Goal: Task Accomplishment & Management: Manage account settings

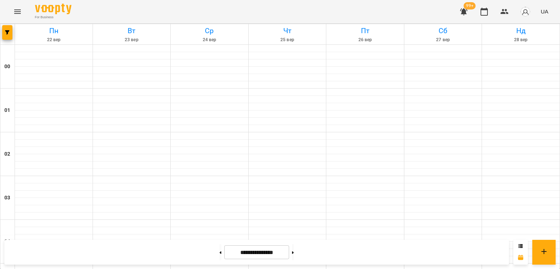
click at [11, 12] on button "Menu" at bounding box center [18, 12] width 18 height 18
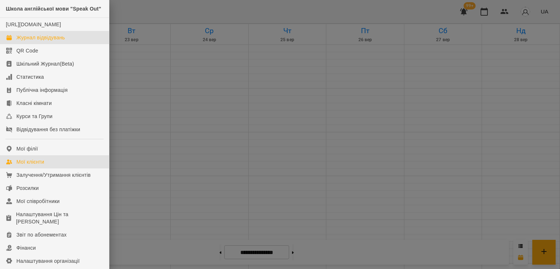
click at [42, 166] on div "Мої клієнти" at bounding box center [30, 161] width 28 height 7
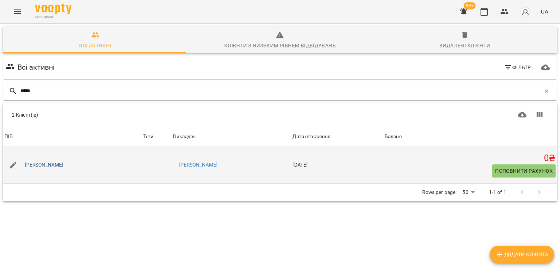
type input "*****"
click at [47, 168] on link "Дарина Лучка" at bounding box center [44, 165] width 39 height 7
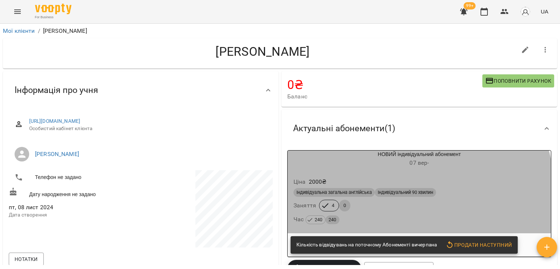
click at [308, 212] on div "Заняття" at bounding box center [305, 205] width 26 height 13
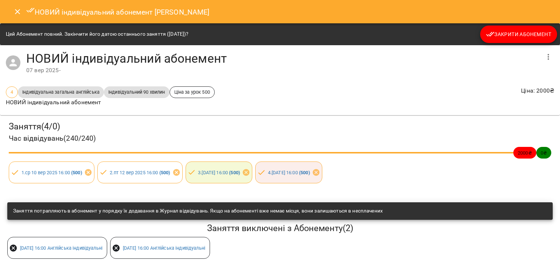
click at [491, 31] on span "Закрити Абонемент" at bounding box center [518, 34] width 65 height 9
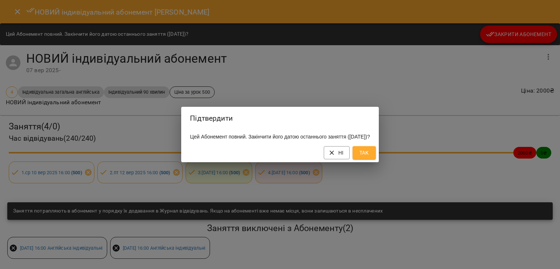
click at [370, 154] on span "Так" at bounding box center [365, 152] width 12 height 9
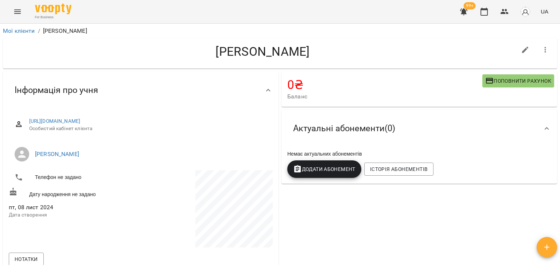
click at [345, 162] on button "Додати Абонемент" at bounding box center [324, 170] width 74 height 18
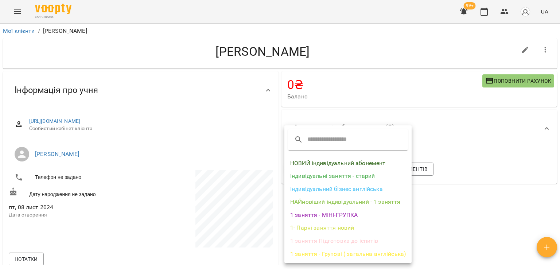
click at [348, 160] on li "НОВИЙ індивідуальний абонемент" at bounding box center [348, 163] width 127 height 13
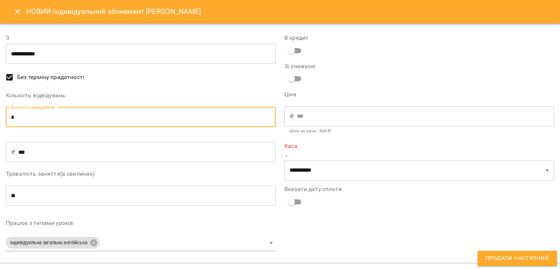
click at [165, 121] on input "*" at bounding box center [141, 117] width 270 height 20
type input "*"
type input "****"
type input "*"
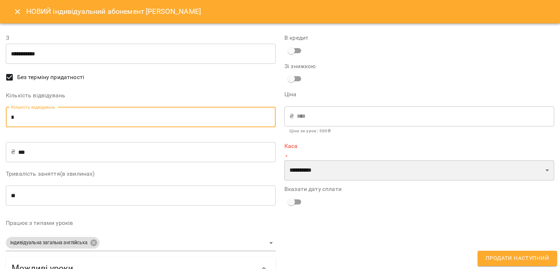
click at [424, 175] on select "**********" at bounding box center [420, 171] width 270 height 20
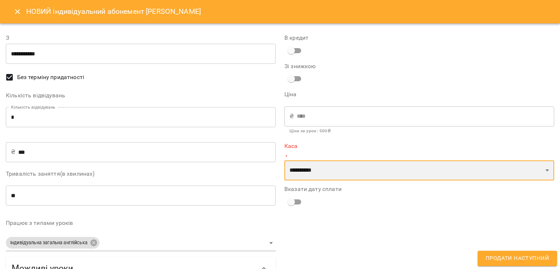
select select "****"
click at [285, 161] on select "**********" at bounding box center [420, 171] width 270 height 20
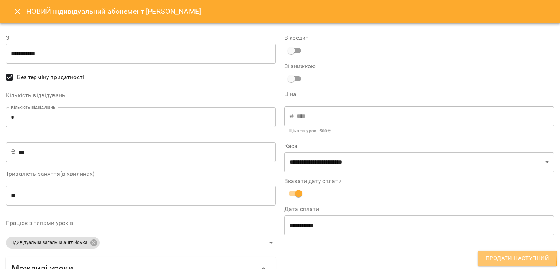
click at [492, 255] on span "Продати наступний" at bounding box center [517, 258] width 63 height 9
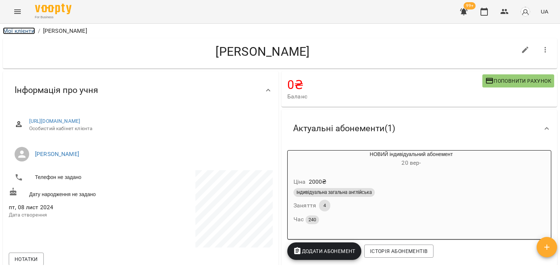
click at [24, 33] on link "Мої клієнти" at bounding box center [19, 30] width 32 height 7
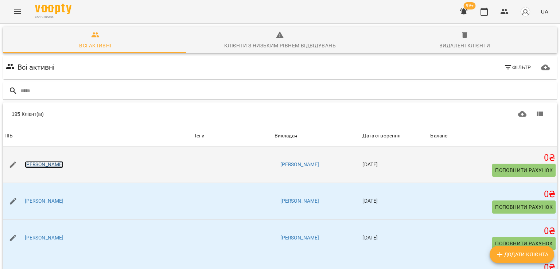
click at [42, 165] on link "[PERSON_NAME]" at bounding box center [44, 164] width 39 height 7
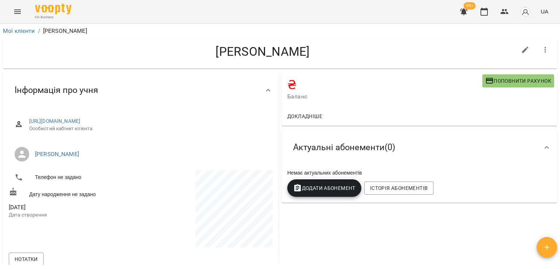
click at [349, 183] on button "Додати Абонемент" at bounding box center [324, 188] width 74 height 18
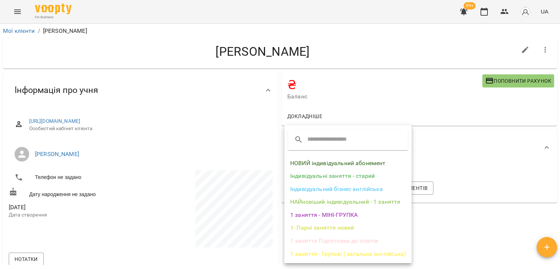
click at [340, 198] on li "НАЙновіший індивідуальний - 1 заняття" at bounding box center [348, 202] width 127 height 13
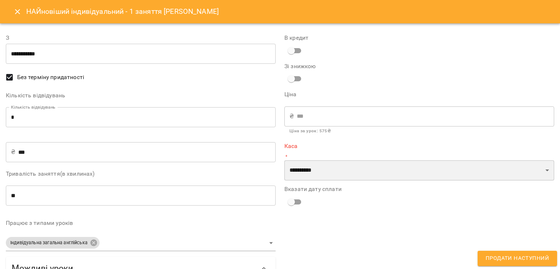
click at [336, 171] on select "**********" at bounding box center [420, 171] width 270 height 20
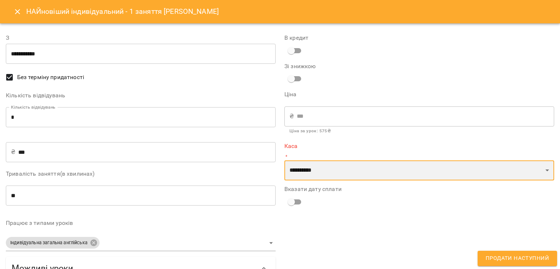
select select "****"
click at [285, 161] on select "**********" at bounding box center [420, 171] width 270 height 20
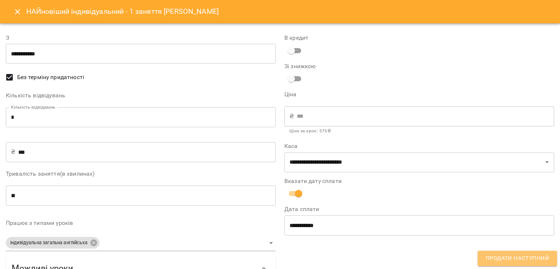
click at [529, 255] on span "Продати наступний" at bounding box center [517, 258] width 63 height 9
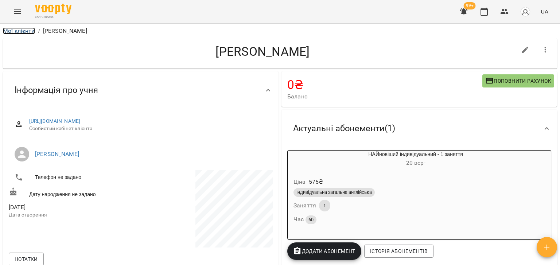
click at [25, 33] on link "Мої клієнти" at bounding box center [19, 30] width 32 height 7
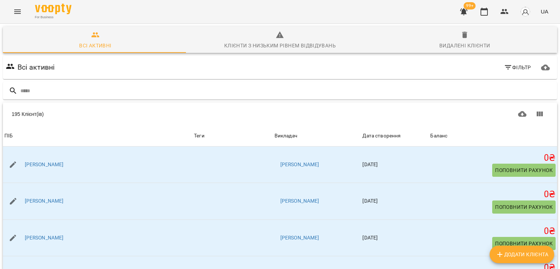
click at [501, 252] on icon "Додати клієнта" at bounding box center [500, 254] width 9 height 9
select select "**"
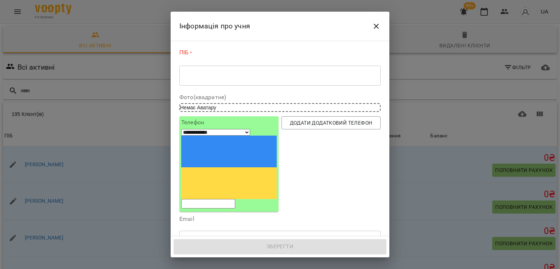
click at [263, 75] on textarea at bounding box center [280, 75] width 191 height 7
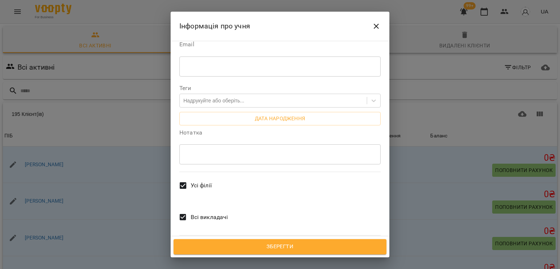
scroll to position [172, 0]
type textarea "**********"
click at [198, 213] on span "Всі викладачі" at bounding box center [210, 217] width 38 height 9
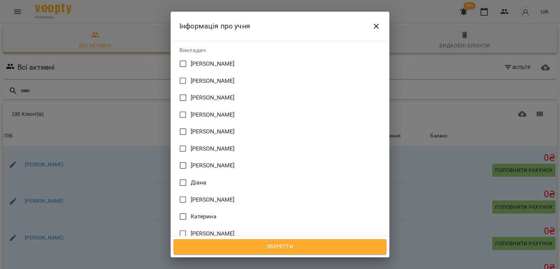
scroll to position [318, 0]
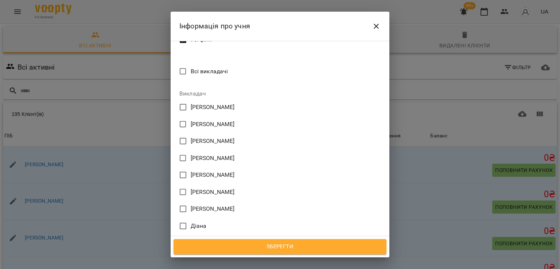
click at [216, 154] on span "[PERSON_NAME]" at bounding box center [213, 158] width 44 height 9
click at [290, 248] on span "Зберегти" at bounding box center [280, 246] width 197 height 9
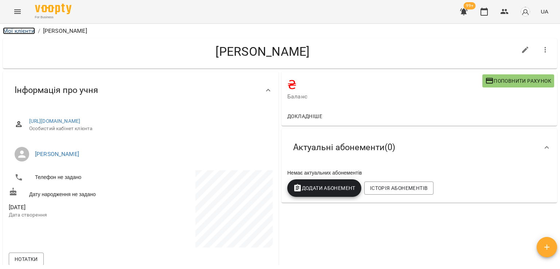
click at [8, 31] on link "Мої клієнти" at bounding box center [19, 30] width 32 height 7
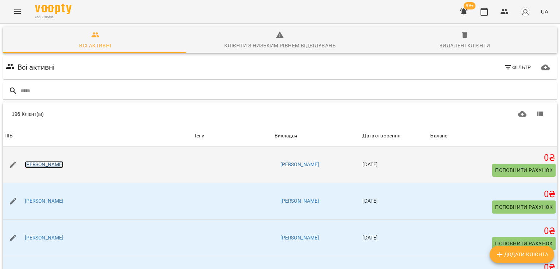
click at [50, 165] on link "[PERSON_NAME]" at bounding box center [44, 164] width 39 height 7
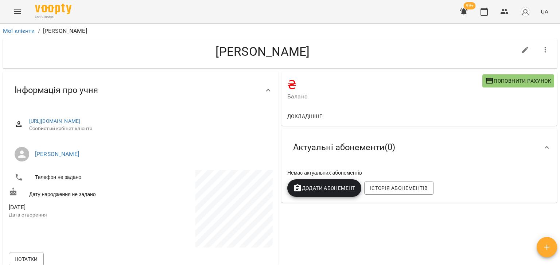
click at [336, 193] on span "Додати Абонемент" at bounding box center [324, 188] width 62 height 9
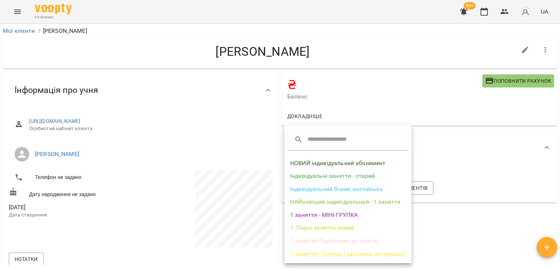
click at [337, 257] on li "1 заняття - Групові ( загальна англійська)" at bounding box center [348, 254] width 127 height 13
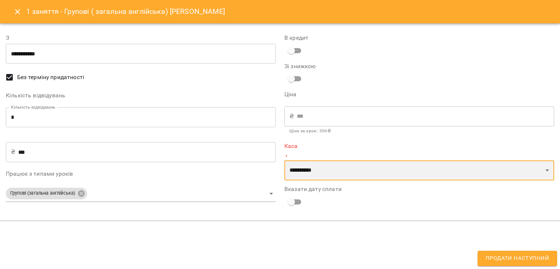
click at [329, 178] on select "**********" at bounding box center [420, 171] width 270 height 20
select select "****"
click at [285, 161] on select "**********" at bounding box center [420, 171] width 270 height 20
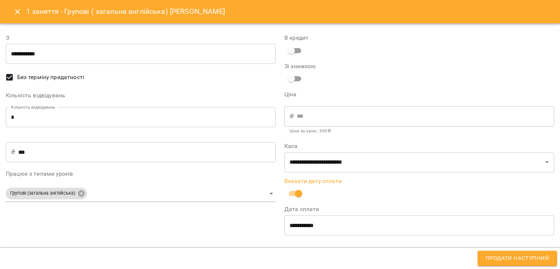
click at [487, 256] on button "Продати наступний" at bounding box center [518, 258] width 80 height 15
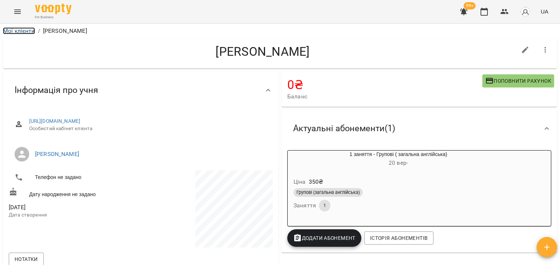
click at [31, 31] on link "Мої клієнти" at bounding box center [19, 30] width 32 height 7
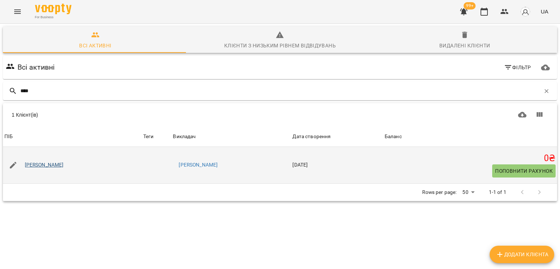
type input "****"
click at [61, 164] on link "Поліна Зінченко" at bounding box center [44, 165] width 39 height 7
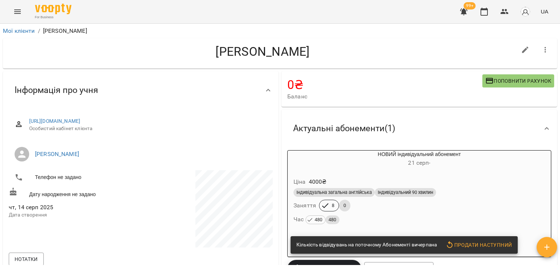
click at [347, 189] on div "Індивідуальна загальна англійська" at bounding box center [334, 192] width 81 height 9
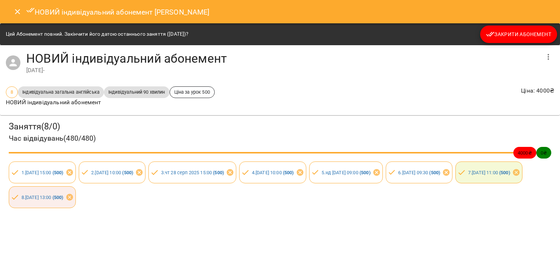
click at [502, 30] on span "Закрити Абонемент" at bounding box center [518, 34] width 65 height 9
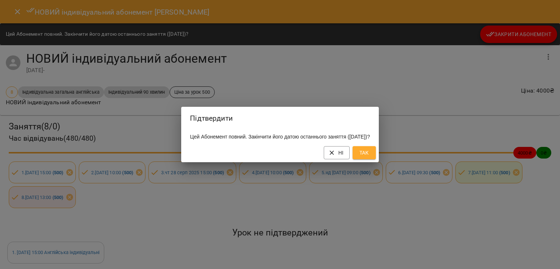
click at [370, 155] on span "Так" at bounding box center [365, 152] width 12 height 9
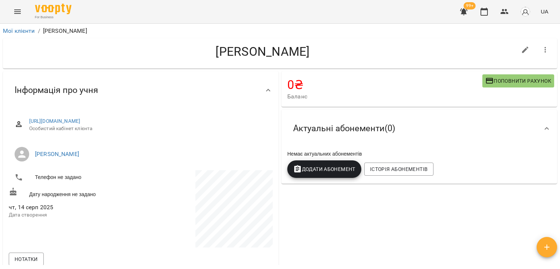
click at [337, 174] on span "Додати Абонемент" at bounding box center [324, 169] width 62 height 9
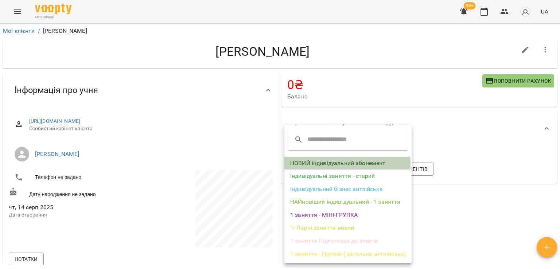
click at [334, 163] on li "НОВИЙ індивідуальний абонемент" at bounding box center [348, 163] width 127 height 13
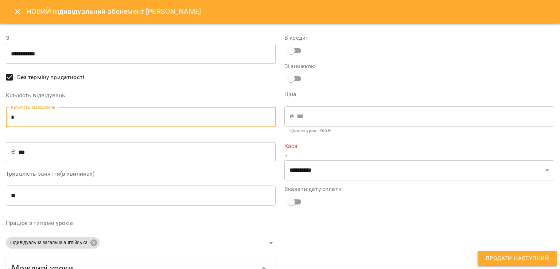
click at [194, 121] on input "*" at bounding box center [141, 117] width 270 height 20
type input "*"
type input "****"
type input "*"
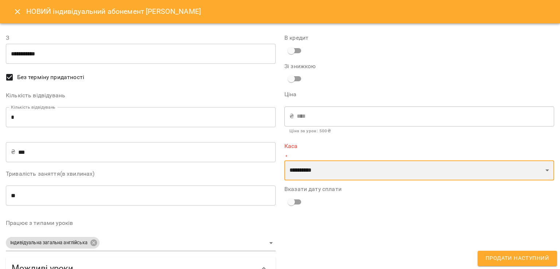
drag, startPoint x: 465, startPoint y: 173, endPoint x: 464, endPoint y: 178, distance: 5.3
click at [465, 173] on select "**********" at bounding box center [420, 171] width 270 height 20
select select "****"
click at [285, 161] on select "**********" at bounding box center [420, 171] width 270 height 20
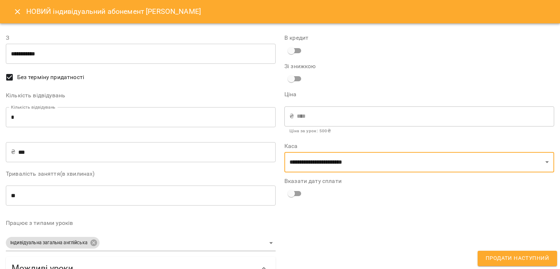
click at [291, 201] on div "**********" at bounding box center [419, 239] width 279 height 429
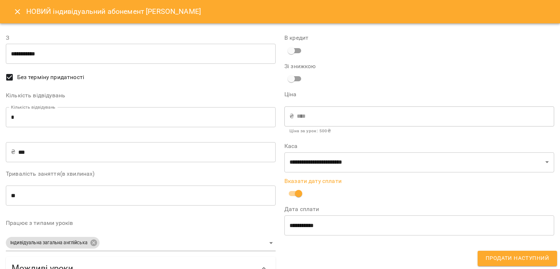
click at [500, 258] on span "Продати наступний" at bounding box center [517, 258] width 63 height 9
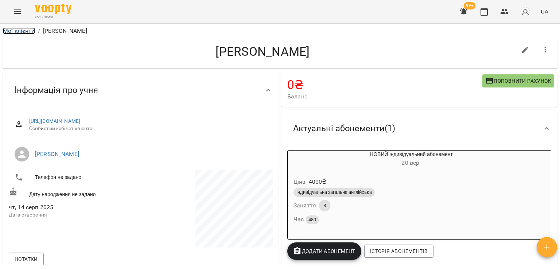
click at [26, 30] on link "Мої клієнти" at bounding box center [19, 30] width 32 height 7
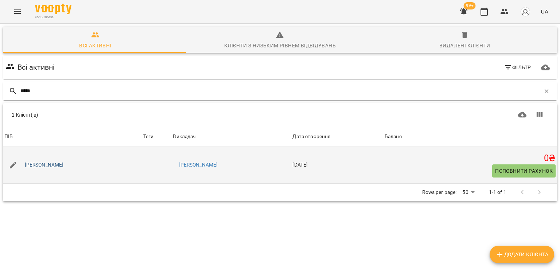
type input "*****"
click at [63, 164] on link "Володимир Мартинюк" at bounding box center [44, 165] width 39 height 7
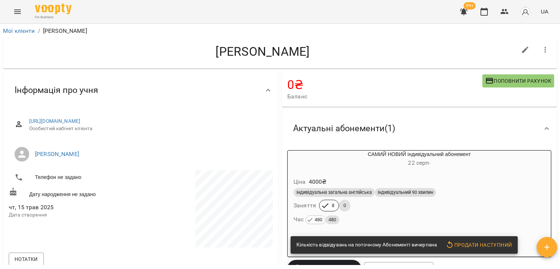
click at [330, 200] on div "8 0" at bounding box center [335, 205] width 34 height 15
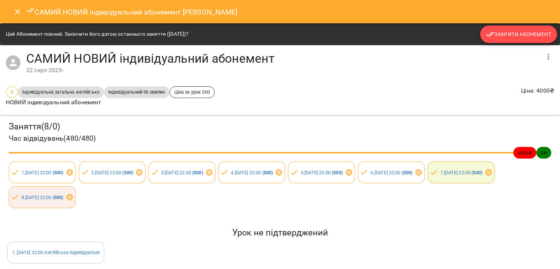
click at [510, 34] on span "Закрити Абонемент" at bounding box center [518, 34] width 65 height 9
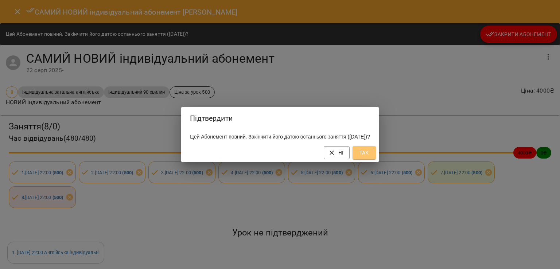
click at [370, 156] on span "Так" at bounding box center [365, 152] width 12 height 9
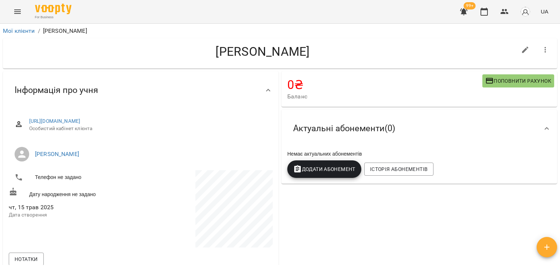
click at [340, 170] on span "Додати Абонемент" at bounding box center [324, 169] width 62 height 9
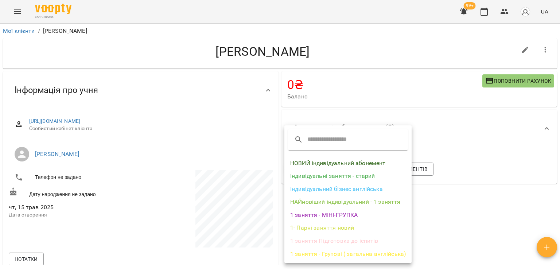
click at [327, 165] on li "НОВИЙ індивідуальний абонемент" at bounding box center [348, 163] width 127 height 13
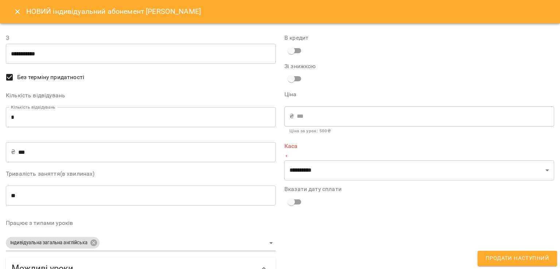
click at [155, 119] on input "*" at bounding box center [141, 117] width 270 height 20
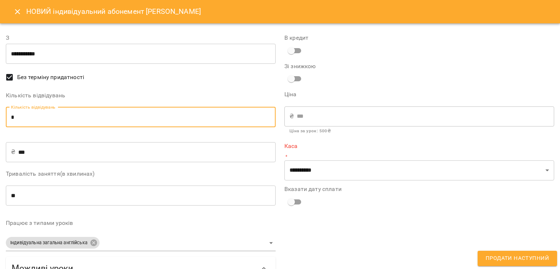
type input "*"
type input "****"
type input "*"
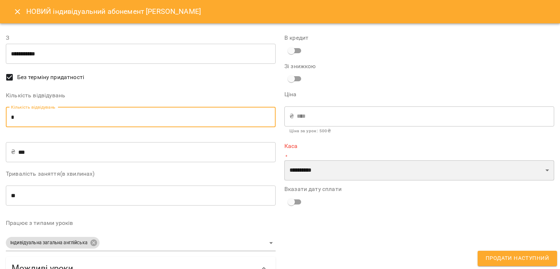
drag, startPoint x: 334, startPoint y: 171, endPoint x: 334, endPoint y: 175, distance: 3.7
click at [334, 171] on select "**********" at bounding box center [420, 171] width 270 height 20
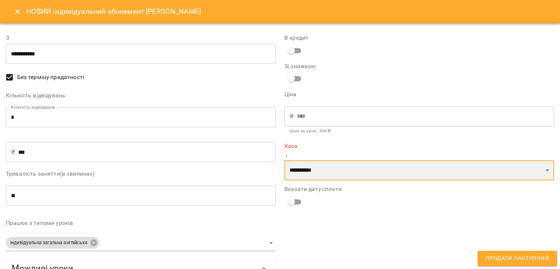
select select "****"
click at [285, 161] on select "**********" at bounding box center [420, 171] width 270 height 20
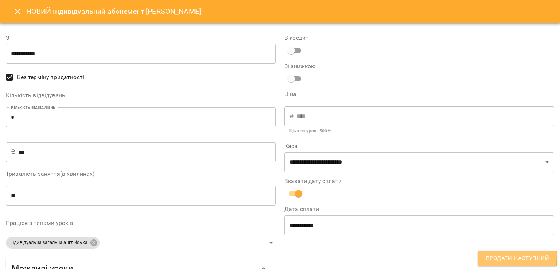
click at [500, 255] on span "Продати наступний" at bounding box center [517, 258] width 63 height 9
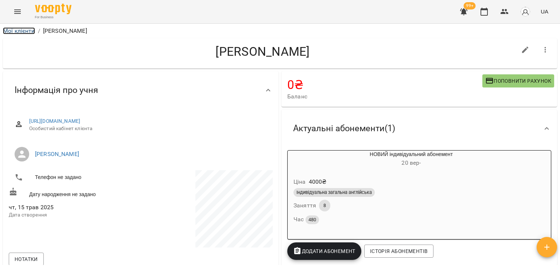
click at [19, 34] on link "Мої клієнти" at bounding box center [19, 30] width 32 height 7
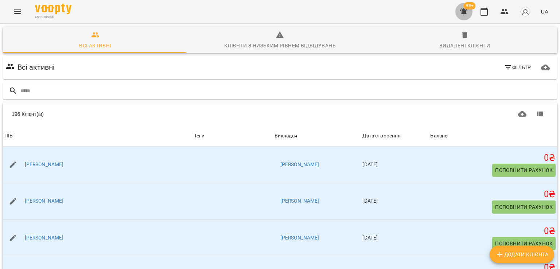
click at [466, 16] on button "button" at bounding box center [464, 12] width 18 height 18
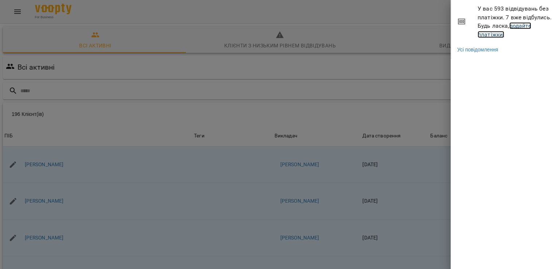
click at [495, 34] on link "додайте платіжки!" at bounding box center [505, 30] width 54 height 16
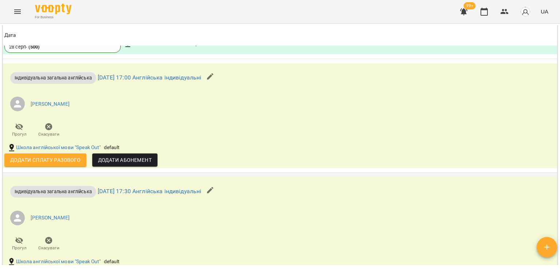
scroll to position [803, 0]
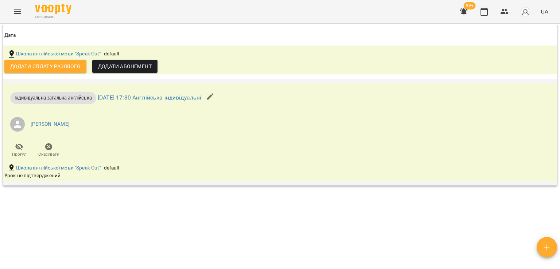
click at [53, 149] on icon "button" at bounding box center [49, 147] width 9 height 9
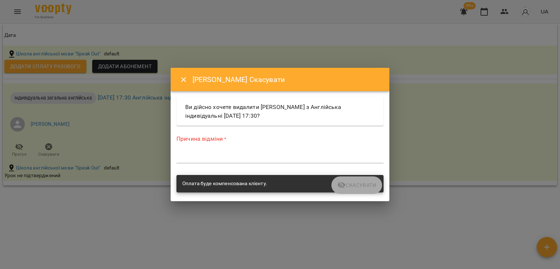
click at [202, 156] on textarea at bounding box center [280, 157] width 207 height 7
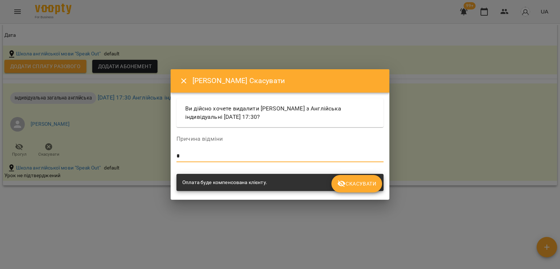
type textarea "*"
click at [351, 186] on span "Скасувати" at bounding box center [356, 183] width 39 height 9
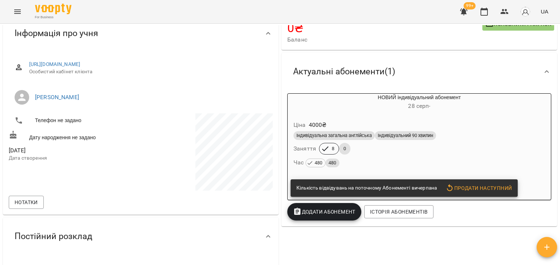
scroll to position [0, 0]
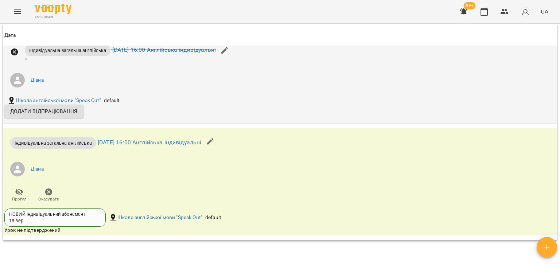
scroll to position [803, 0]
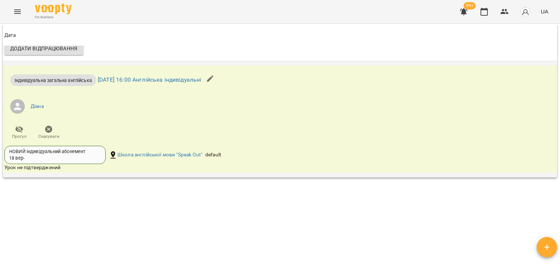
click at [58, 132] on span "Скасувати" at bounding box center [48, 132] width 21 height 15
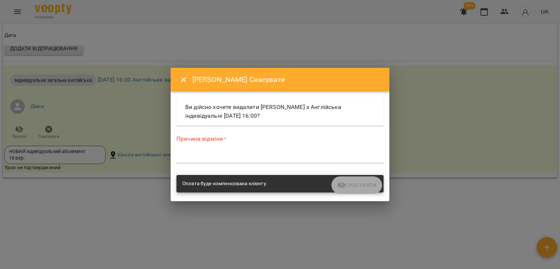
click at [190, 158] on textarea at bounding box center [280, 157] width 207 height 7
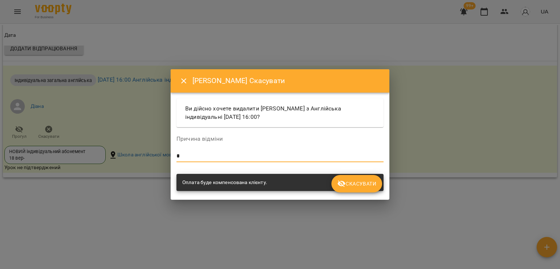
type textarea "*"
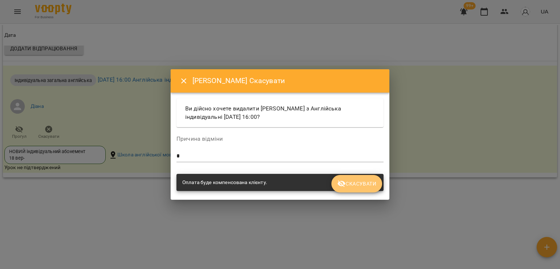
click at [367, 181] on span "Скасувати" at bounding box center [356, 183] width 39 height 9
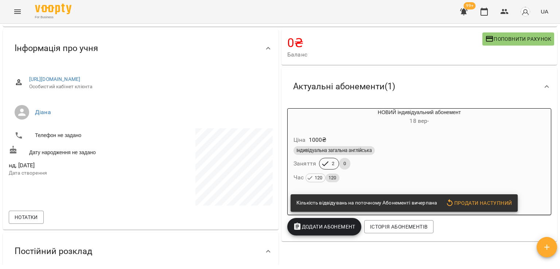
scroll to position [0, 0]
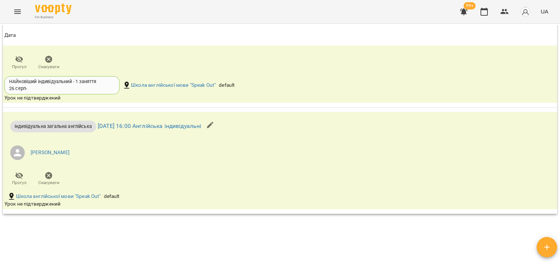
scroll to position [985, 0]
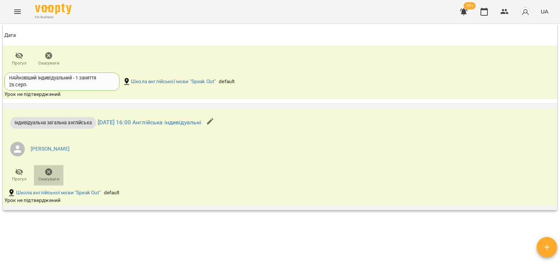
click at [53, 179] on span "Скасувати" at bounding box center [48, 179] width 21 height 6
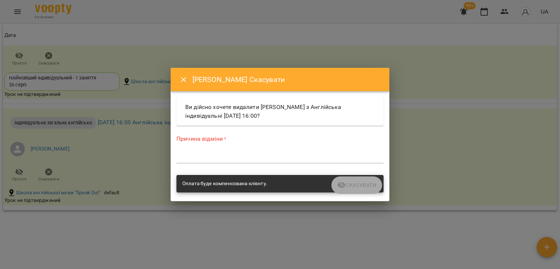
click at [207, 159] on textarea at bounding box center [280, 157] width 207 height 7
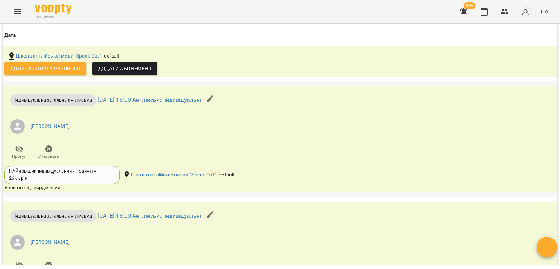
scroll to position [875, 0]
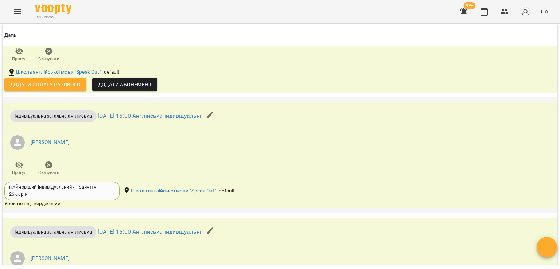
click at [51, 170] on span "Скасувати" at bounding box center [48, 173] width 21 height 6
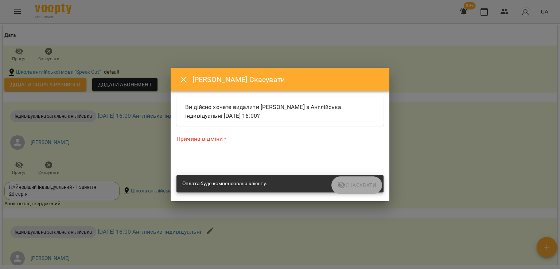
click at [201, 153] on div "*" at bounding box center [280, 158] width 207 height 12
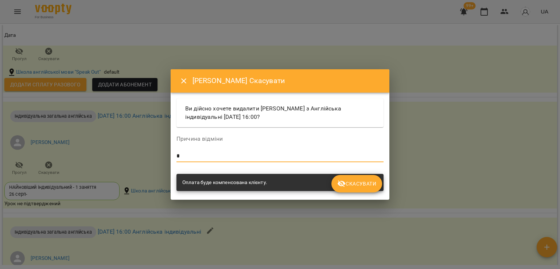
type textarea "*"
click at [366, 177] on button "Скасувати" at bounding box center [357, 184] width 51 height 18
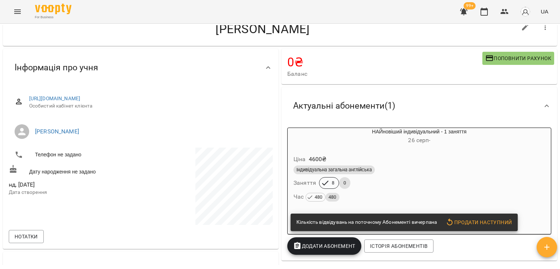
scroll to position [0, 0]
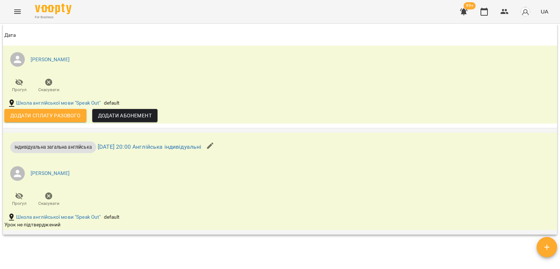
scroll to position [766, 0]
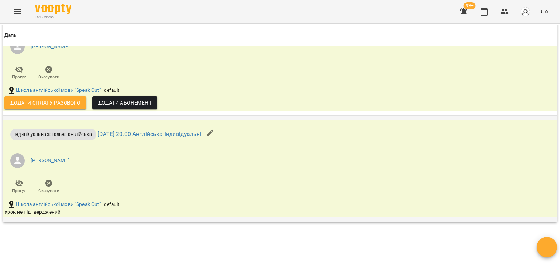
click at [51, 186] on icon "button" at bounding box center [49, 183] width 9 height 9
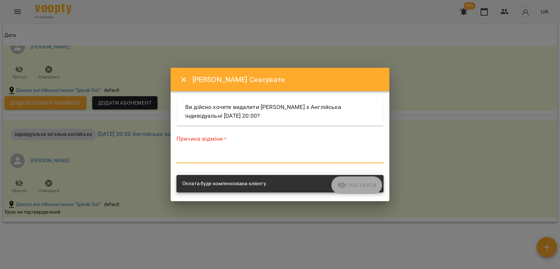
click at [226, 154] on textarea at bounding box center [280, 157] width 207 height 7
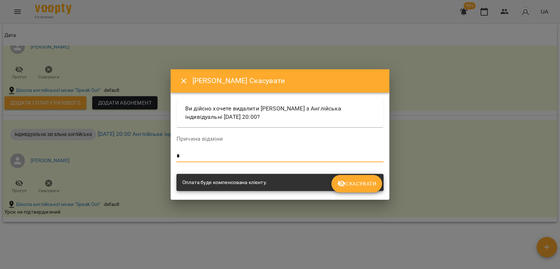
type textarea "*"
click at [344, 184] on icon "submit" at bounding box center [342, 184] width 8 height 7
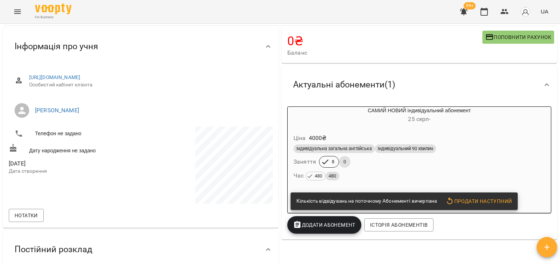
scroll to position [0, 0]
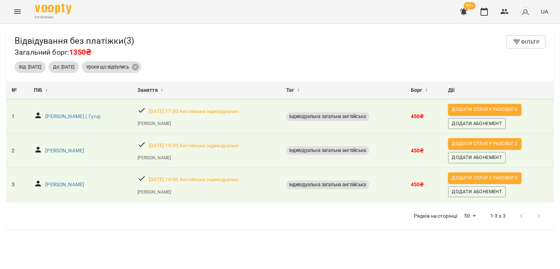
click at [18, 15] on icon "Menu" at bounding box center [17, 11] width 9 height 9
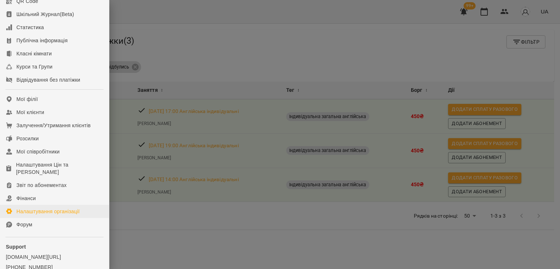
scroll to position [100, 0]
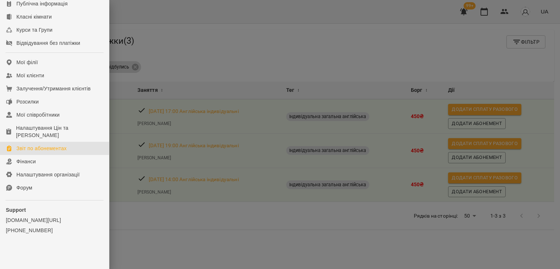
click at [40, 146] on div "Звіт по абонементах" at bounding box center [41, 148] width 50 height 7
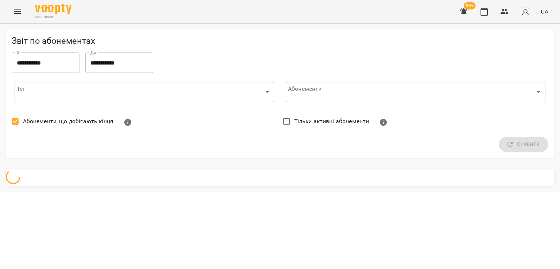
click at [57, 127] on label "Абонементи, що добігають кінця" at bounding box center [61, 121] width 106 height 15
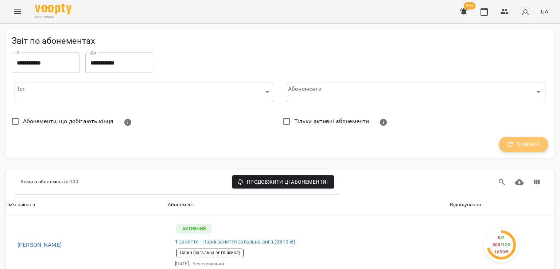
click at [508, 147] on icon "button" at bounding box center [510, 144] width 5 height 5
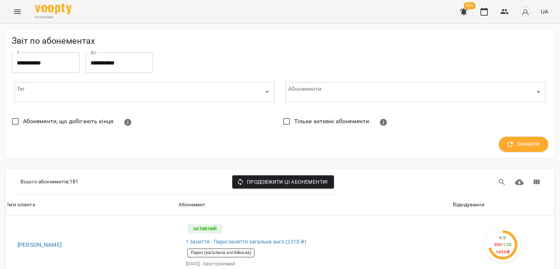
scroll to position [36, 0]
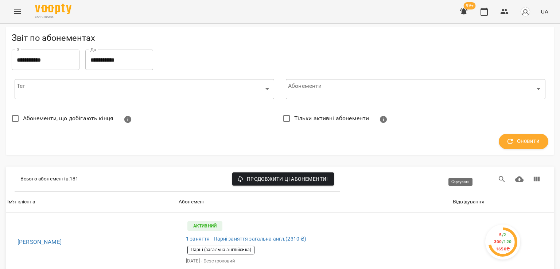
click at [477, 198] on div "Відвідування" at bounding box center [469, 202] width 32 height 9
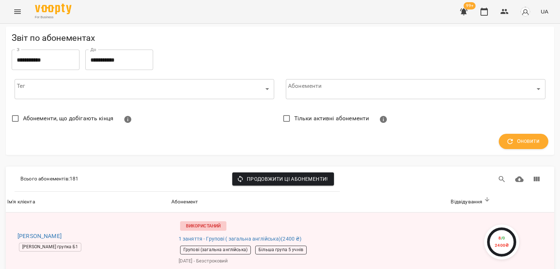
scroll to position [109, 0]
click at [22, 8] on button "Menu" at bounding box center [18, 12] width 18 height 18
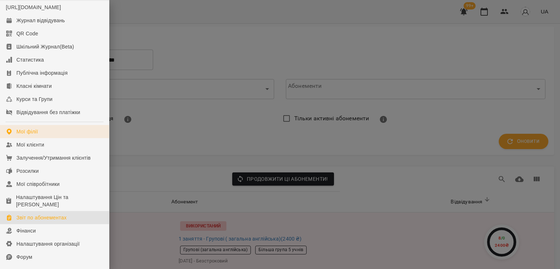
scroll to position [100, 0]
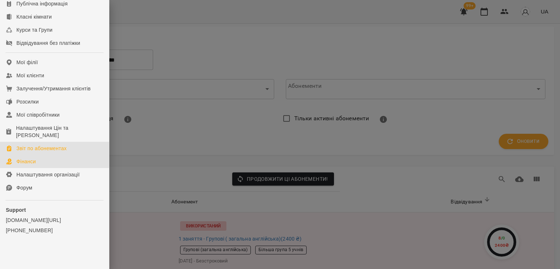
click at [35, 156] on link "Фінанси" at bounding box center [54, 161] width 109 height 13
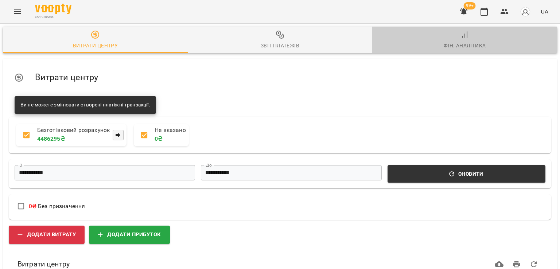
click at [467, 45] on div "Фін. Аналітика" at bounding box center [465, 45] width 42 height 9
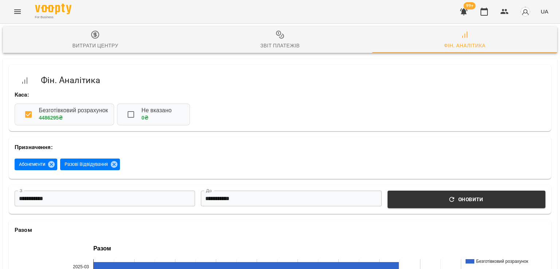
click at [19, 11] on icon "Menu" at bounding box center [17, 11] width 9 height 9
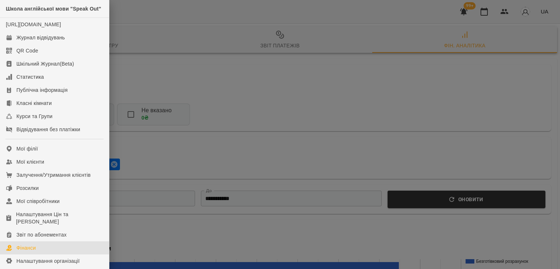
click at [187, 77] on div at bounding box center [280, 134] width 560 height 269
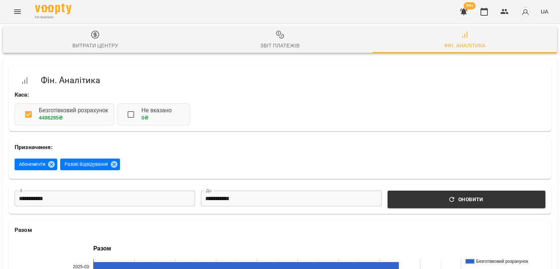
click at [13, 15] on icon "Menu" at bounding box center [17, 11] width 9 height 9
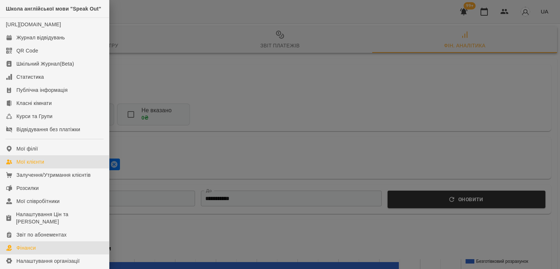
click at [22, 166] on div "Мої клієнти" at bounding box center [30, 161] width 28 height 7
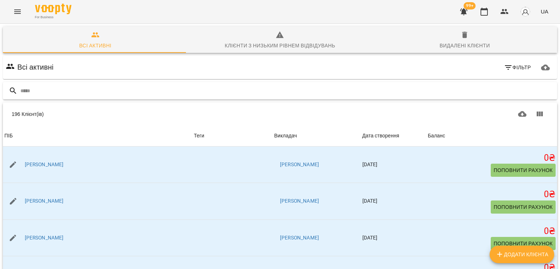
click at [80, 88] on input "text" at bounding box center [287, 91] width 534 height 12
click at [506, 73] on button "Фільтр" at bounding box center [517, 67] width 33 height 13
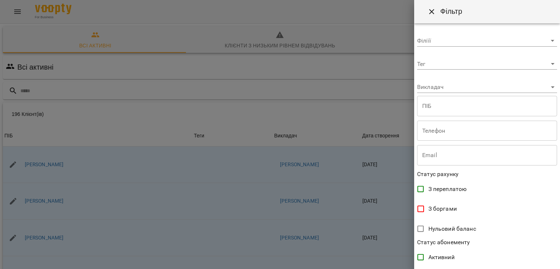
click at [464, 84] on body "For Business 99+ UA Всі активні Клієнти з низьким рівнем відвідувань Видалені к…" at bounding box center [280, 190] width 560 height 380
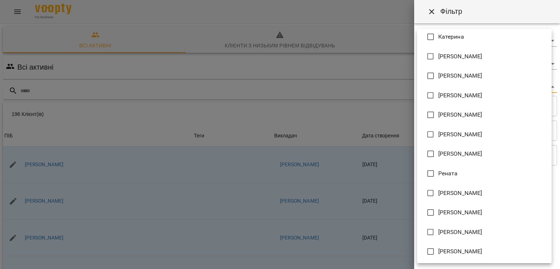
scroll to position [182, 0]
click at [444, 248] on span "[PERSON_NAME]" at bounding box center [460, 250] width 44 height 9
type input "**********"
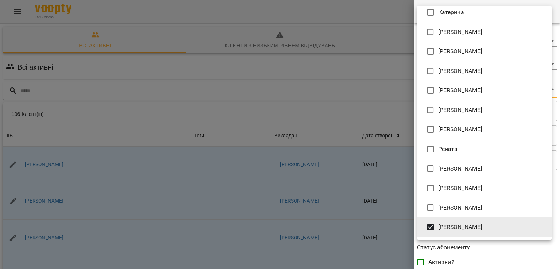
click at [325, 107] on div at bounding box center [280, 134] width 560 height 269
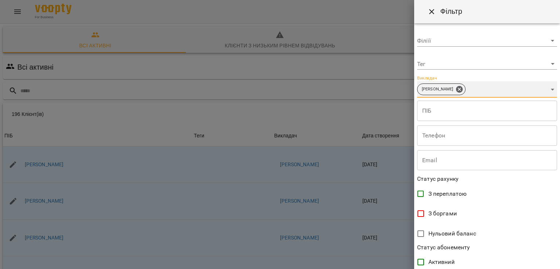
scroll to position [142, 0]
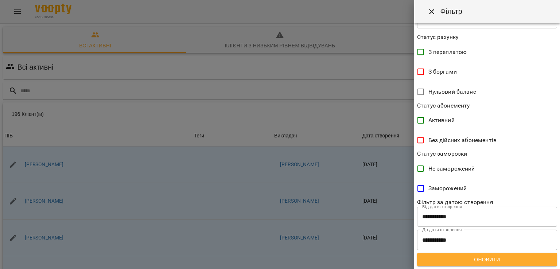
click at [492, 258] on span "Оновити" at bounding box center [487, 259] width 128 height 9
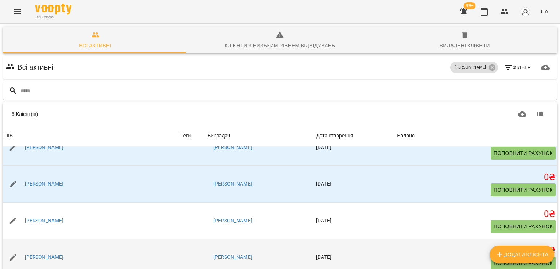
scroll to position [0, 0]
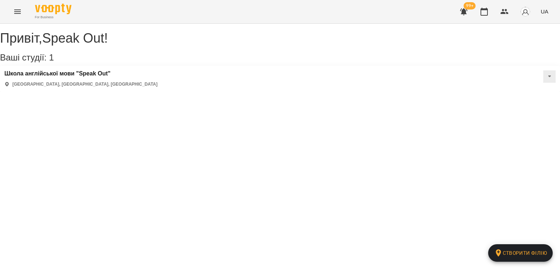
click at [22, 6] on button "Menu" at bounding box center [18, 12] width 18 height 18
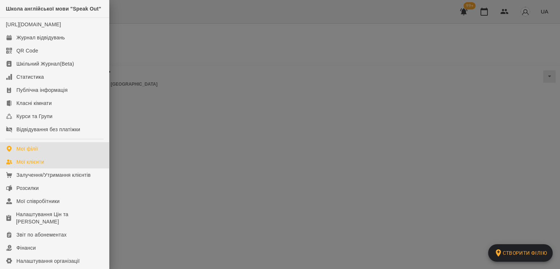
click at [38, 166] on div "Мої клієнти" at bounding box center [30, 161] width 28 height 7
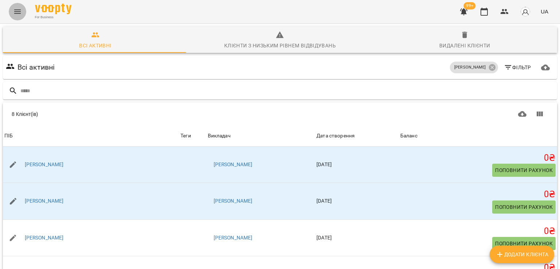
click at [19, 16] on button "Menu" at bounding box center [18, 12] width 18 height 18
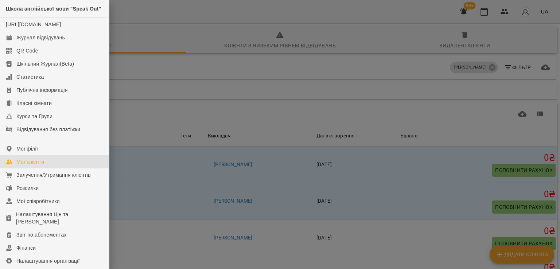
click at [324, 70] on div at bounding box center [280, 134] width 560 height 269
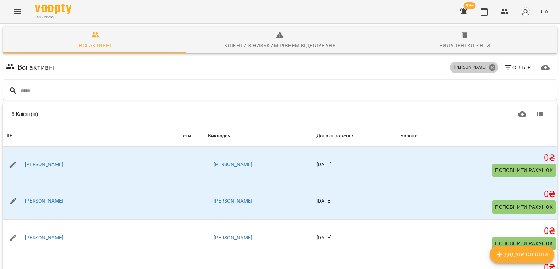
click at [488, 70] on icon at bounding box center [492, 67] width 8 height 8
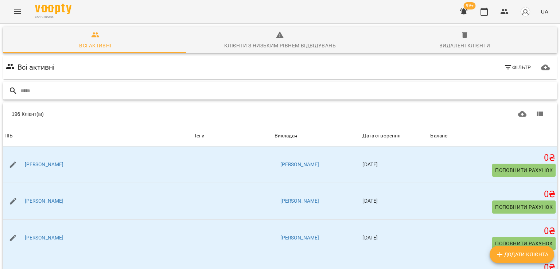
click at [182, 86] on input "text" at bounding box center [287, 91] width 534 height 12
type input "*"
type input "****"
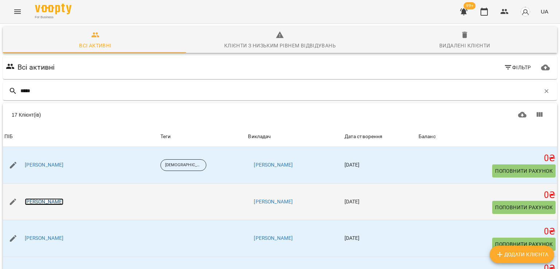
click at [50, 202] on link "[PERSON_NAME]" at bounding box center [44, 201] width 39 height 7
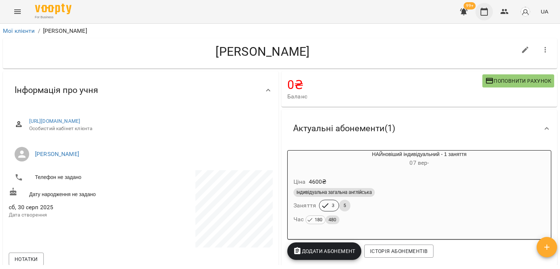
click at [486, 11] on icon "button" at bounding box center [484, 11] width 9 height 9
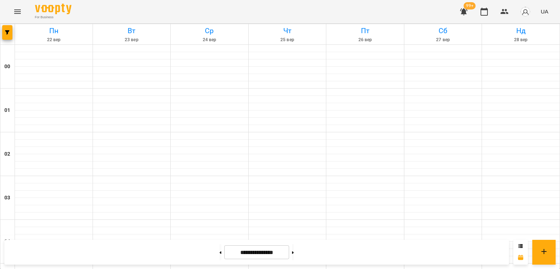
scroll to position [620, 0]
click at [5, 34] on icon "button" at bounding box center [7, 32] width 4 height 4
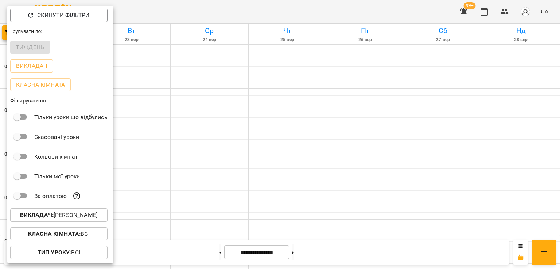
click at [83, 219] on p "Викладач : Софія Компанієць" at bounding box center [59, 215] width 78 height 9
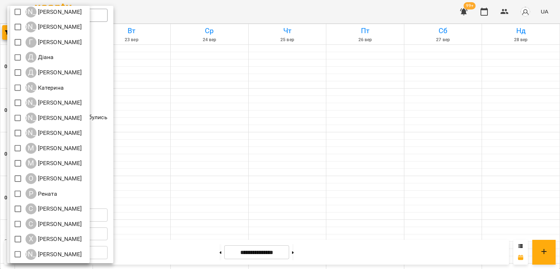
scroll to position [0, 0]
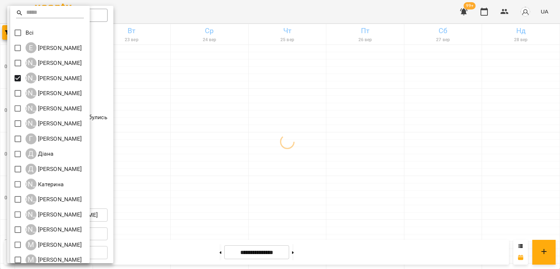
click at [247, 78] on div at bounding box center [280, 134] width 560 height 269
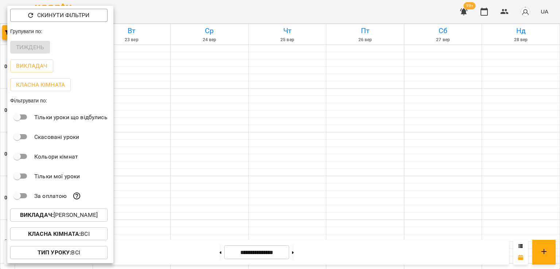
click at [247, 78] on div at bounding box center [280, 134] width 560 height 269
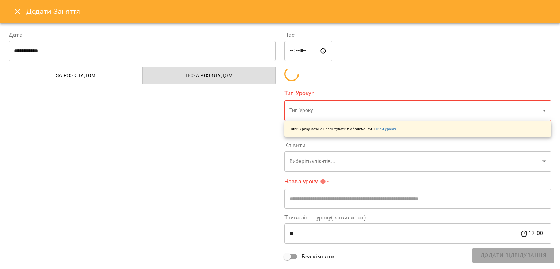
type input "**********"
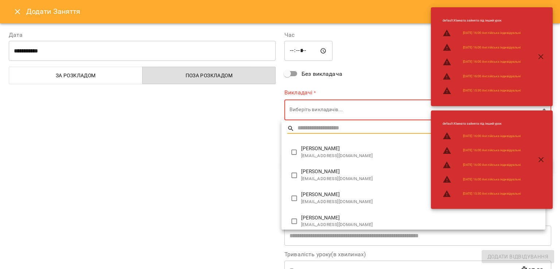
click at [308, 176] on span "nastya.kovinko@ukr.net" at bounding box center [420, 178] width 239 height 7
type input "**********"
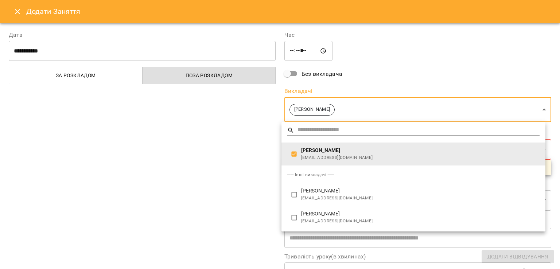
click at [210, 174] on div at bounding box center [280, 134] width 560 height 269
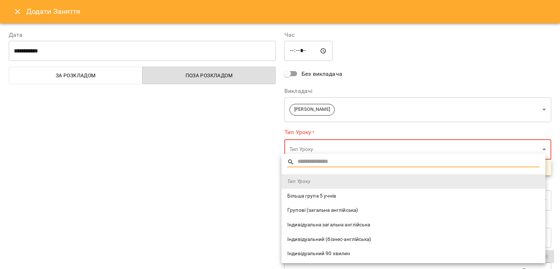
click at [302, 227] on span "Індивідуальна загальна англійська" at bounding box center [413, 224] width 252 height 7
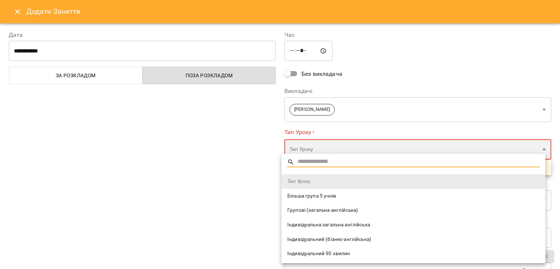
type input "**********"
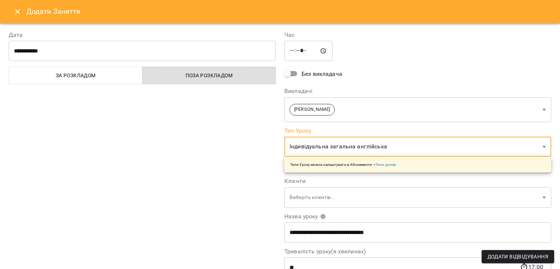
click at [247, 219] on div "**********" at bounding box center [142, 186] width 276 height 328
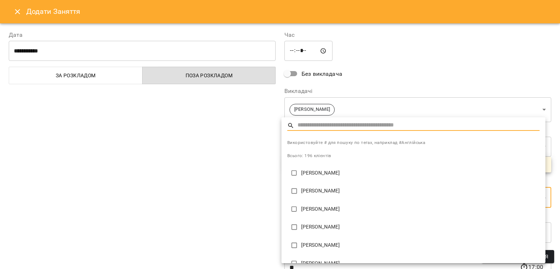
click at [319, 127] on input "text" at bounding box center [419, 125] width 242 height 11
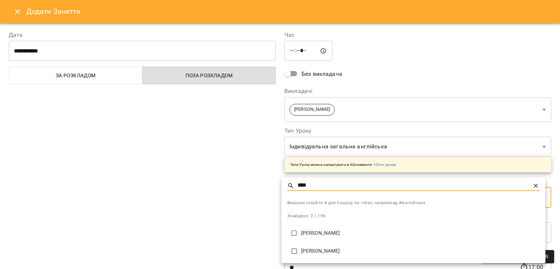
type input "****"
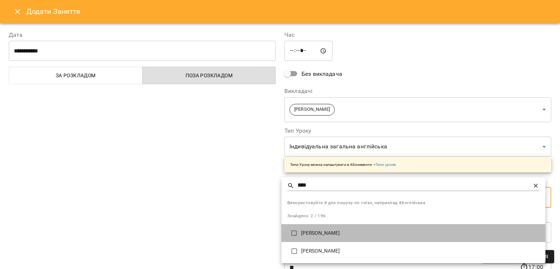
click at [346, 235] on p "[PERSON_NAME]" at bounding box center [420, 233] width 239 height 7
type input "**********"
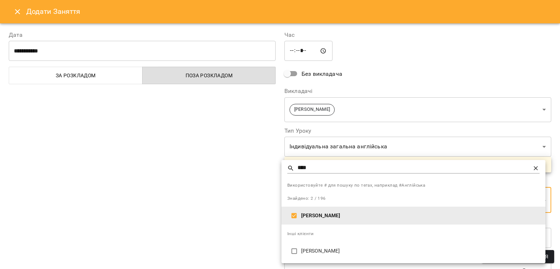
click at [246, 224] on div at bounding box center [280, 134] width 560 height 269
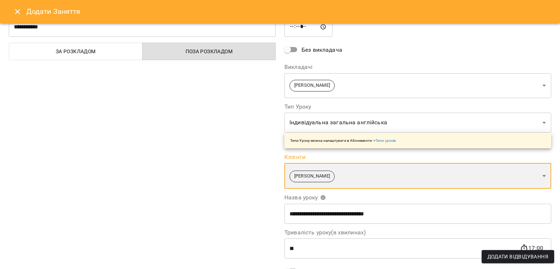
scroll to position [100, 0]
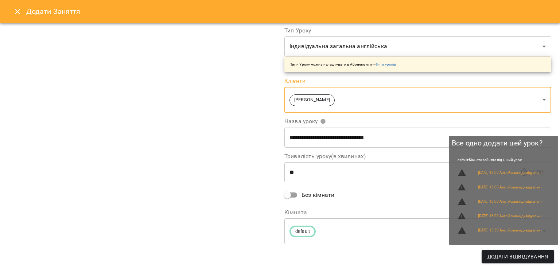
click at [503, 259] on span "Додати Відвідування" at bounding box center [518, 256] width 61 height 9
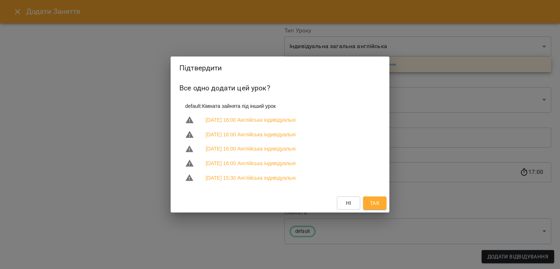
click at [377, 202] on span "Так" at bounding box center [374, 203] width 9 height 9
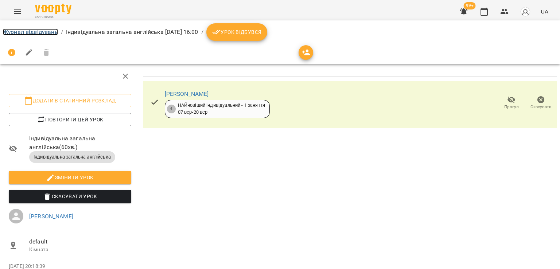
click at [52, 32] on link "Журнал відвідувань" at bounding box center [30, 31] width 55 height 7
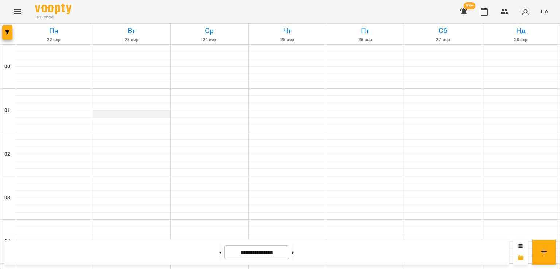
scroll to position [620, 0]
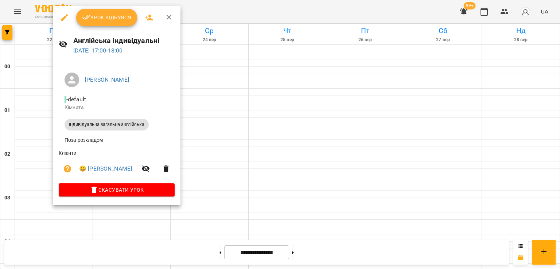
click at [73, 236] on div at bounding box center [280, 134] width 560 height 269
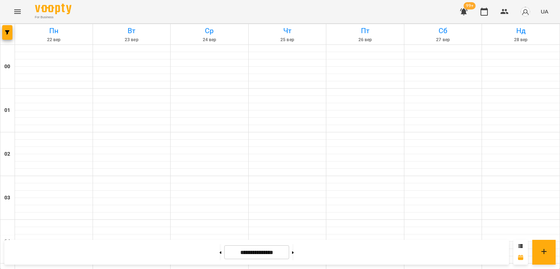
scroll to position [730, 0]
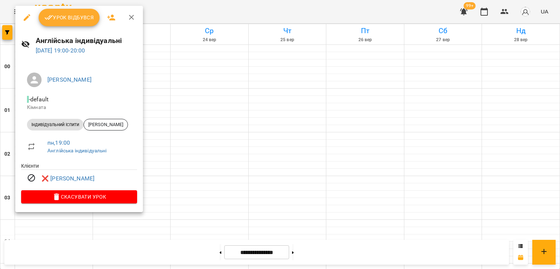
click at [151, 118] on div at bounding box center [280, 134] width 560 height 269
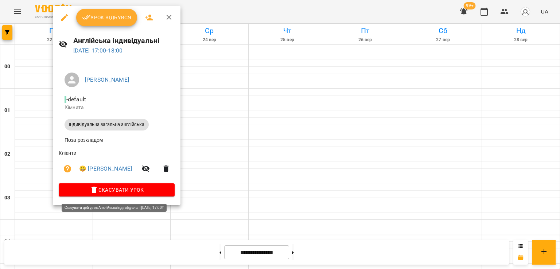
click at [125, 191] on span "Скасувати Урок" at bounding box center [117, 190] width 104 height 9
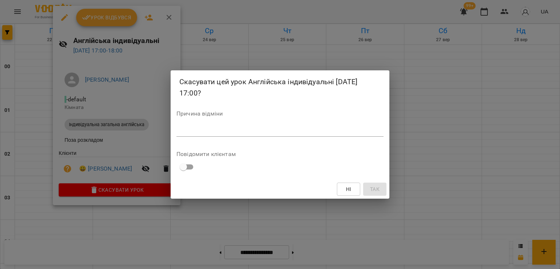
click at [316, 130] on textarea at bounding box center [280, 130] width 207 height 7
type textarea "*"
click at [379, 190] on span "Так" at bounding box center [374, 189] width 9 height 9
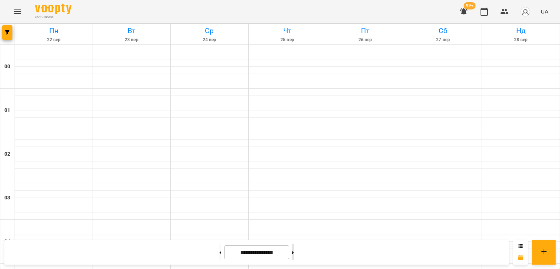
click at [294, 249] on button at bounding box center [293, 252] width 2 height 16
click at [220, 258] on button at bounding box center [221, 252] width 2 height 16
click at [220, 250] on button at bounding box center [221, 252] width 2 height 16
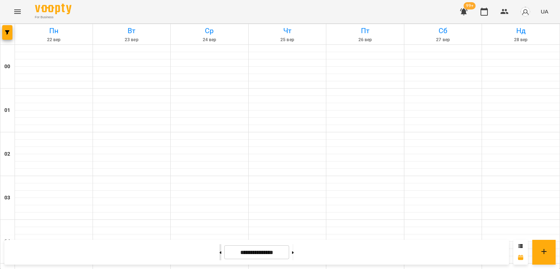
type input "**********"
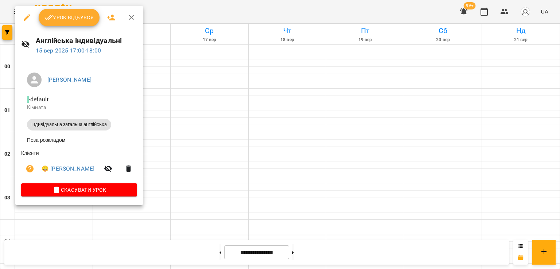
click at [115, 193] on span "Скасувати Урок" at bounding box center [79, 190] width 104 height 9
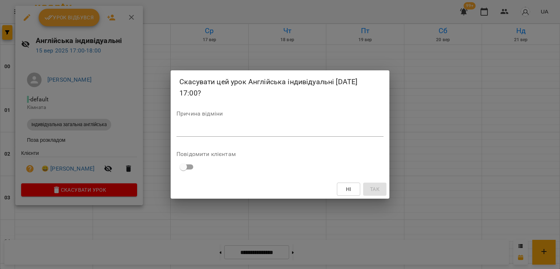
click at [220, 130] on textarea at bounding box center [280, 130] width 207 height 7
type textarea "*"
click at [380, 192] on span "Так" at bounding box center [375, 189] width 12 height 9
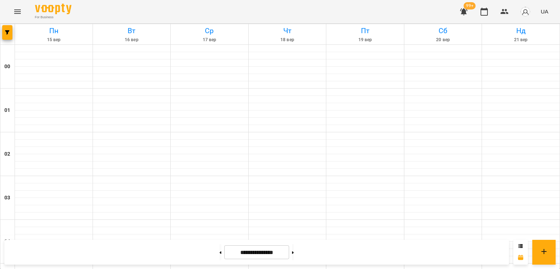
scroll to position [438, 0]
click at [459, 16] on button "button" at bounding box center [464, 12] width 18 height 18
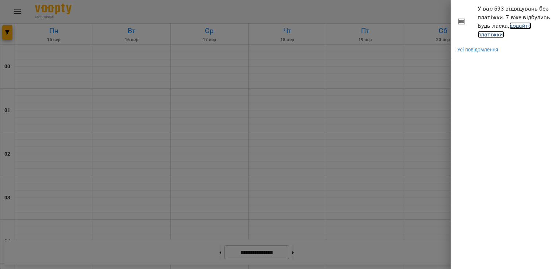
click at [497, 37] on link "додайте платіжки!" at bounding box center [505, 30] width 54 height 16
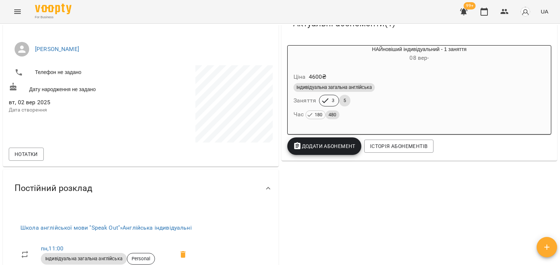
scroll to position [182, 0]
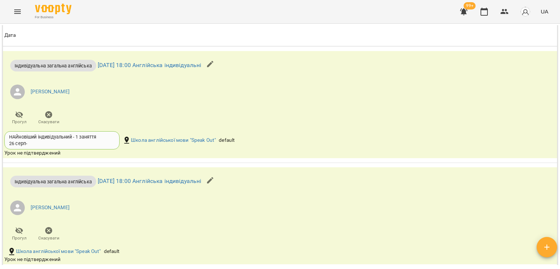
scroll to position [821, 0]
